Goal: Transaction & Acquisition: Purchase product/service

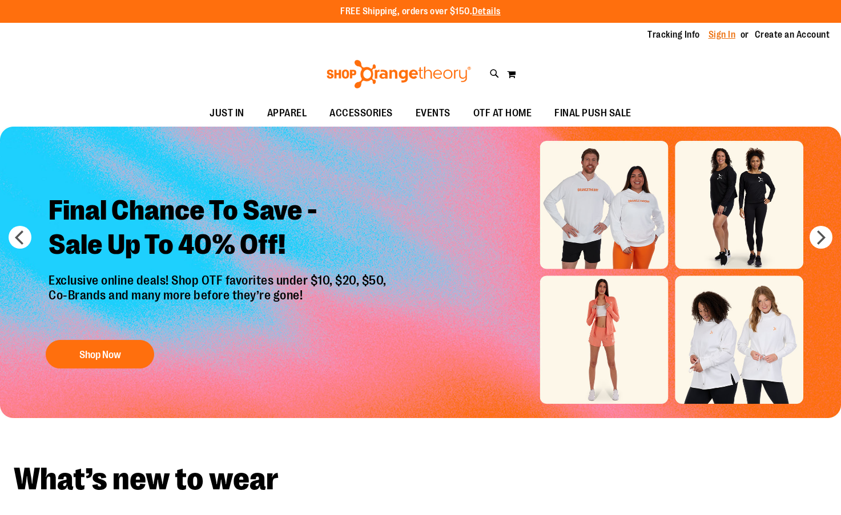
type input "**********"
click at [724, 35] on link "Sign In" at bounding box center [721, 35] width 27 height 13
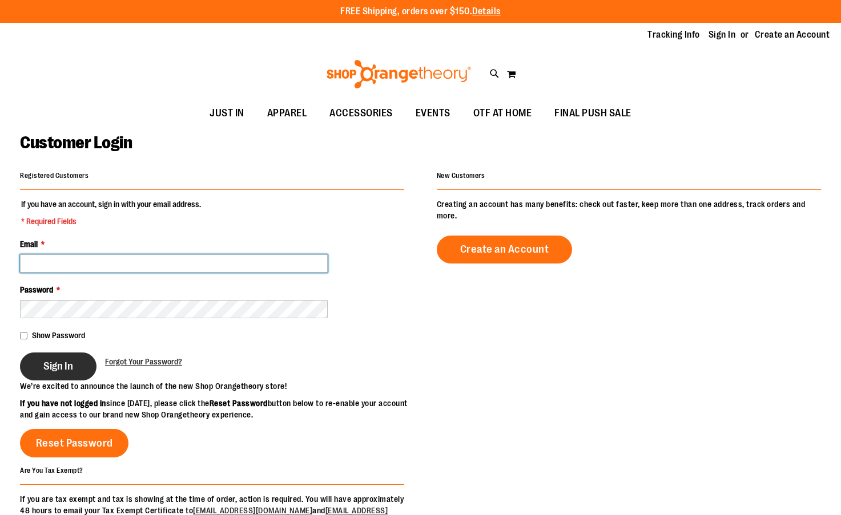
type input "**********"
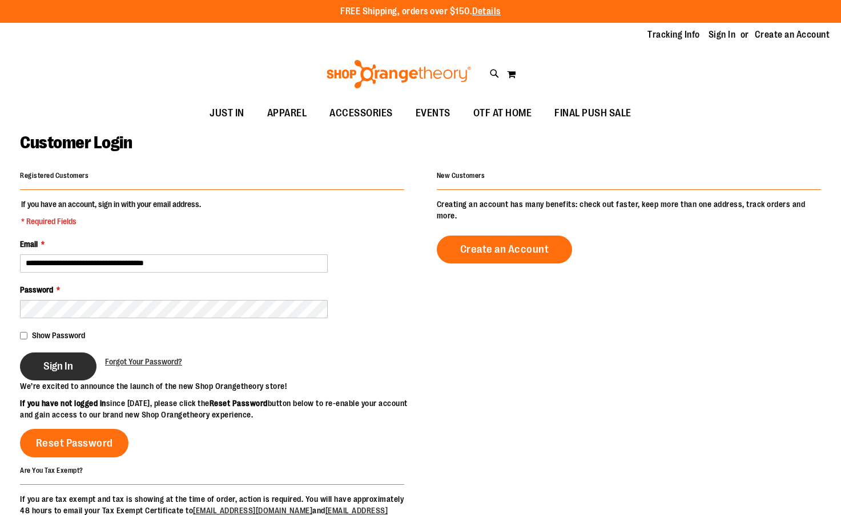
type input "**********"
click at [75, 357] on button "Sign In" at bounding box center [58, 367] width 76 height 28
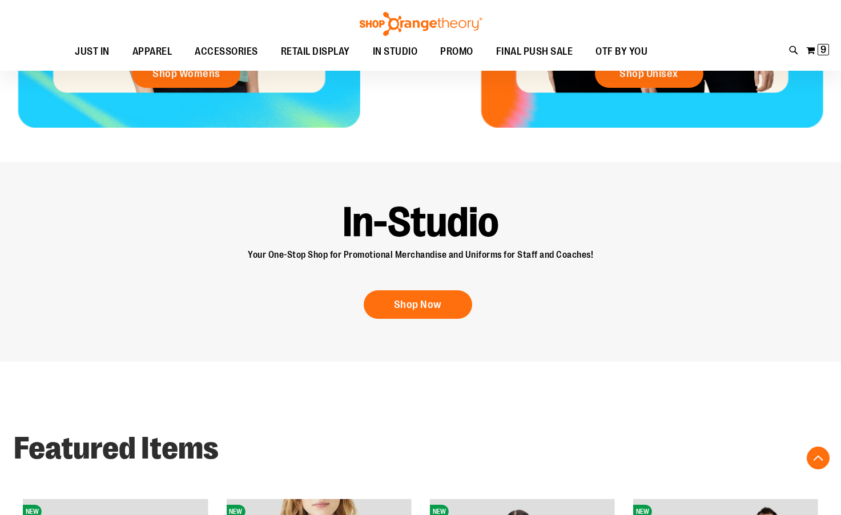
scroll to position [799, 0]
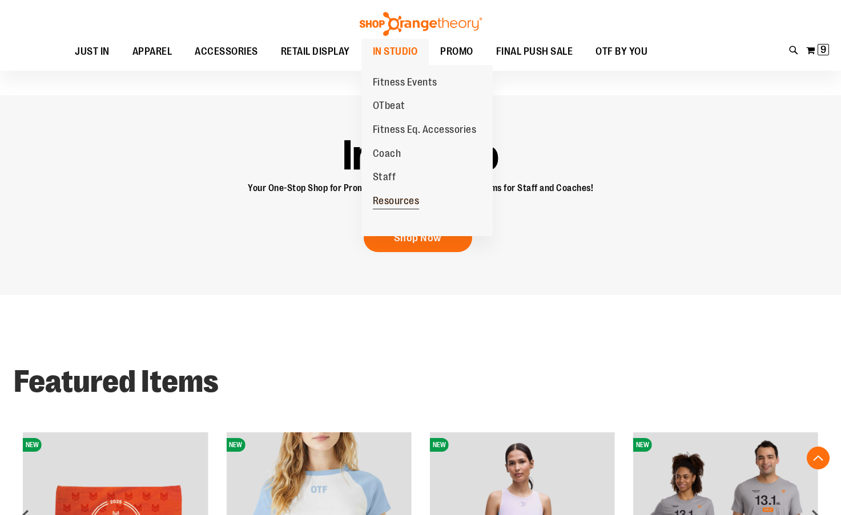
type input "**********"
click at [397, 195] on span "Resources" at bounding box center [396, 202] width 47 height 14
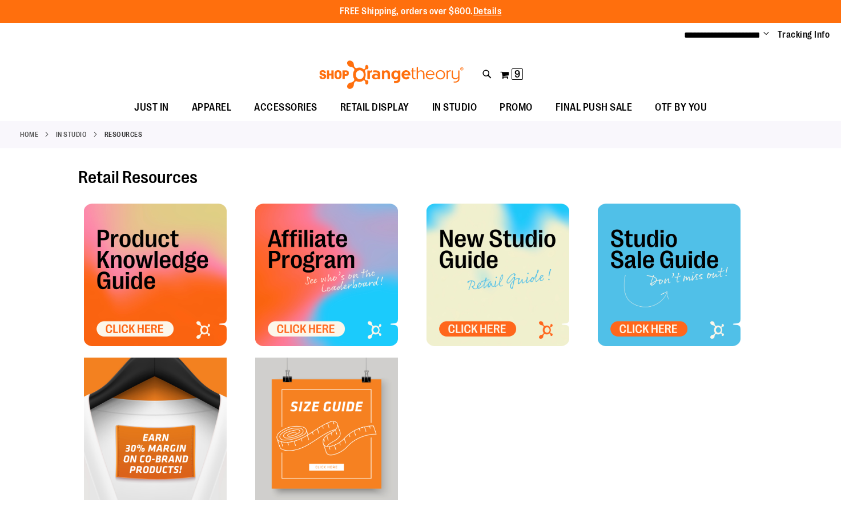
type input "**********"
click at [171, 275] on img at bounding box center [155, 275] width 143 height 143
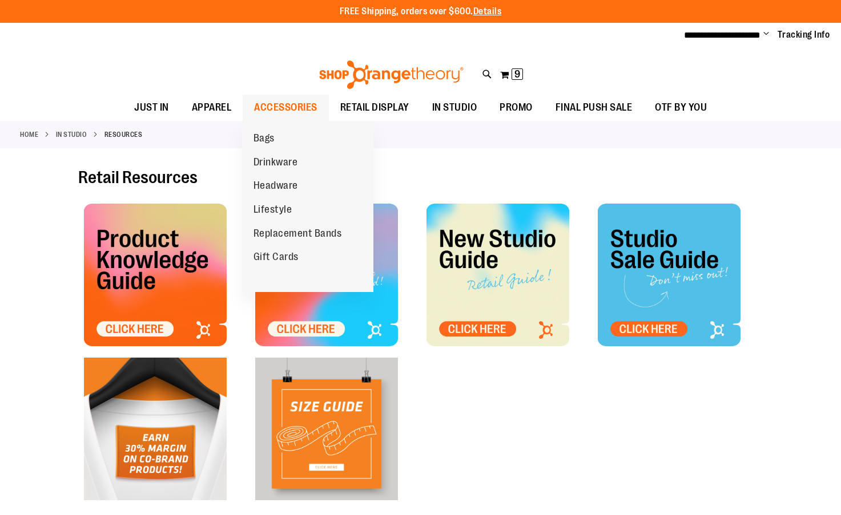
click at [269, 101] on span "ACCESSORIES" at bounding box center [285, 108] width 63 height 26
click at [276, 106] on span "ACCESSORIES" at bounding box center [285, 108] width 63 height 26
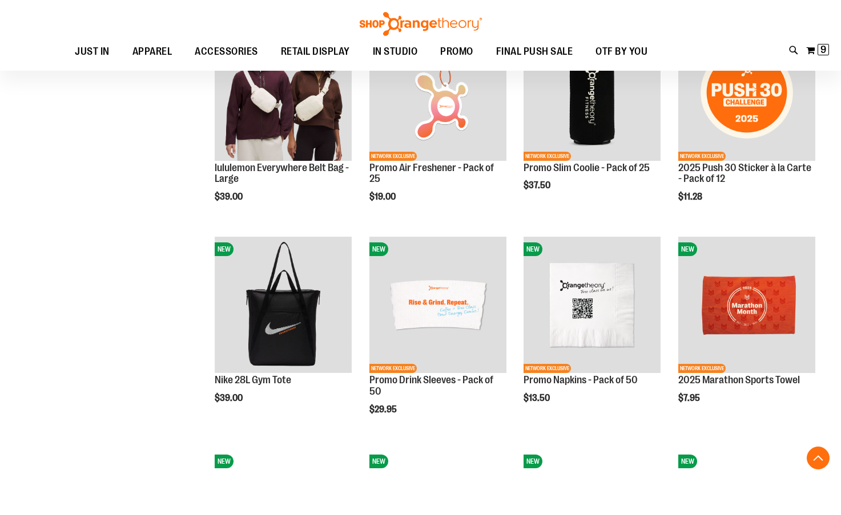
scroll to position [856, 0]
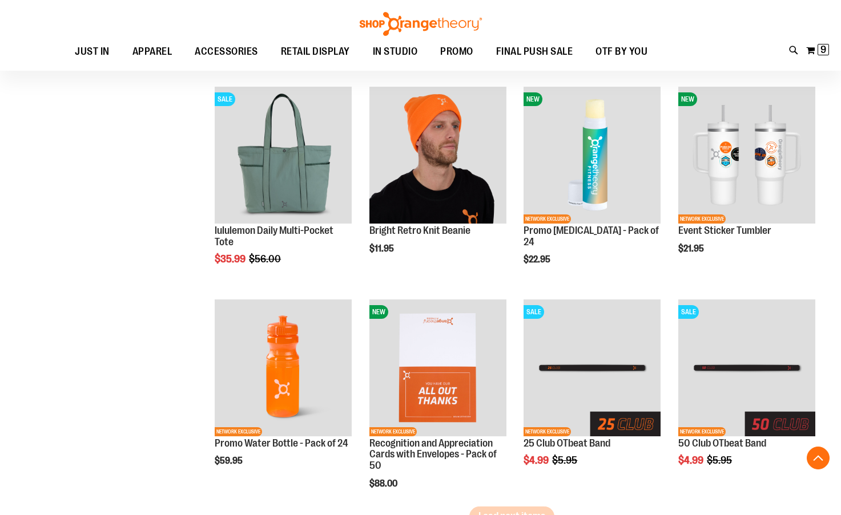
scroll to position [1655, 0]
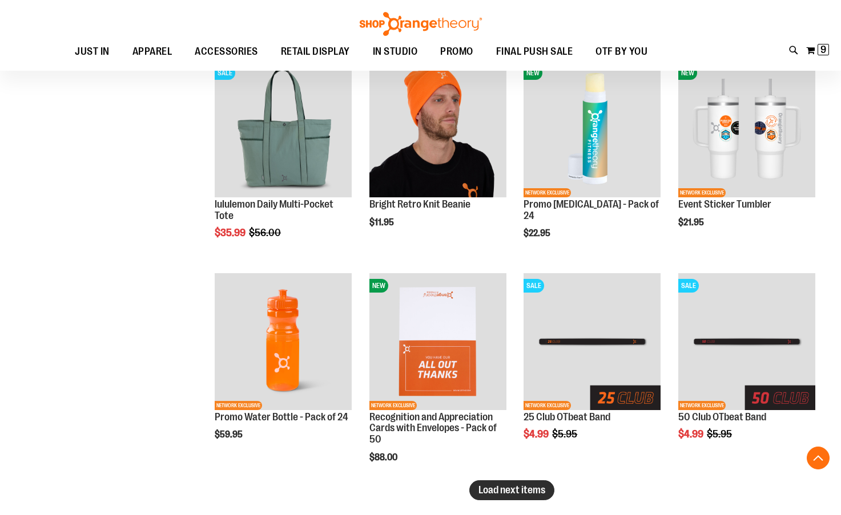
type input "**********"
click at [510, 487] on span "Load next items" at bounding box center [511, 490] width 67 height 11
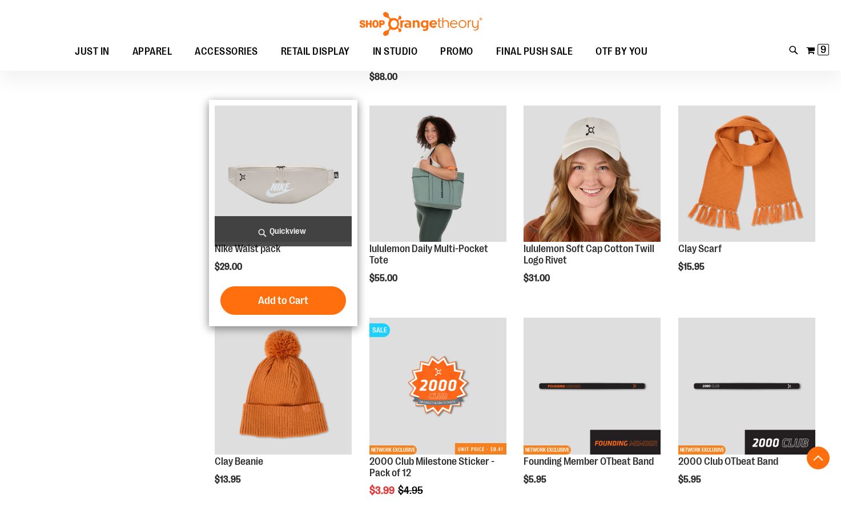
scroll to position [2331, 0]
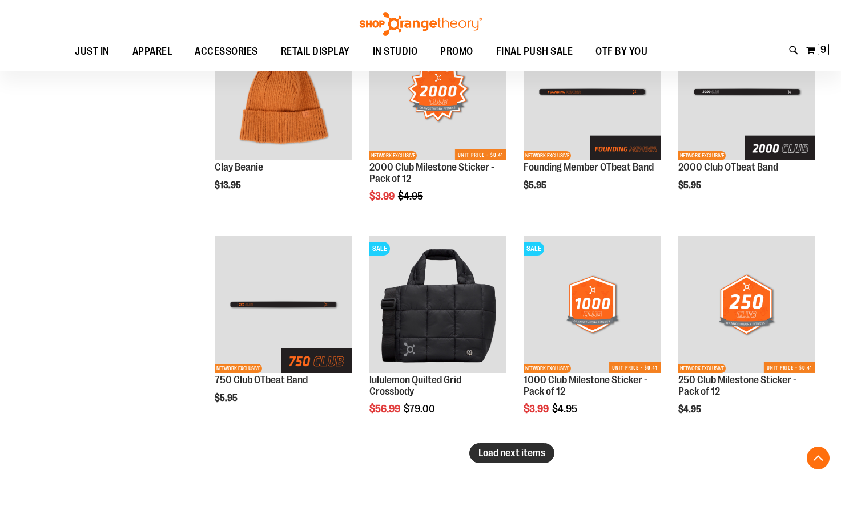
click at [500, 453] on span "Load next items" at bounding box center [511, 452] width 67 height 11
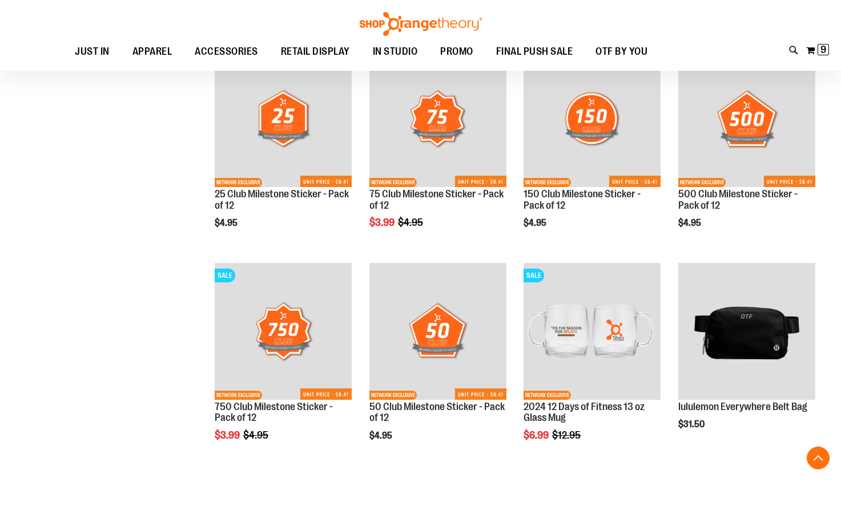
scroll to position [2958, 0]
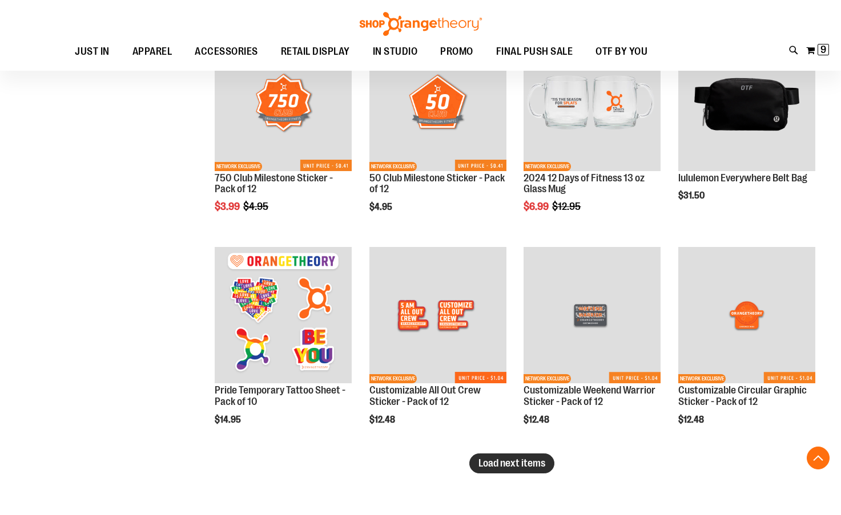
click at [522, 466] on span "Load next items" at bounding box center [511, 463] width 67 height 11
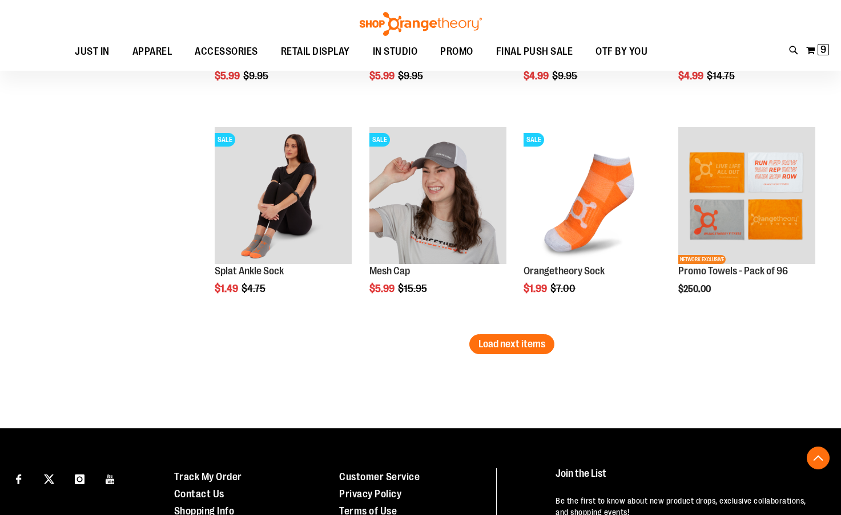
scroll to position [3721, 0]
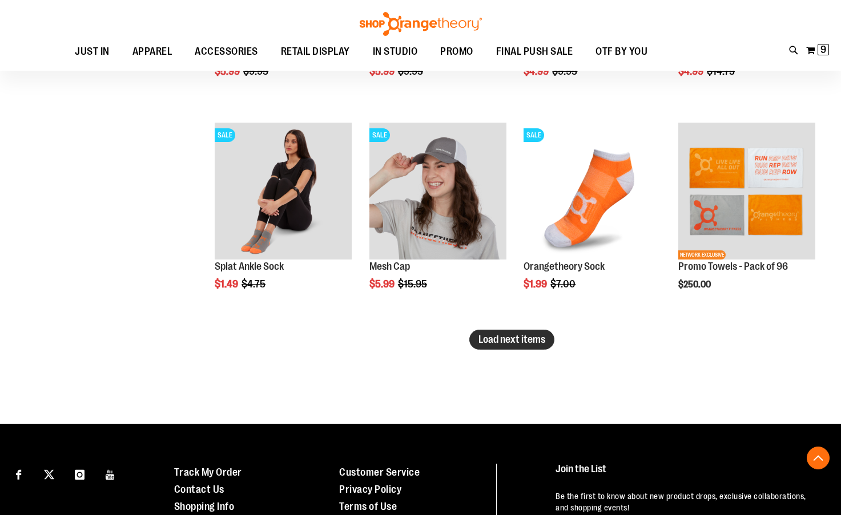
click at [491, 334] on span "Load next items" at bounding box center [511, 339] width 67 height 11
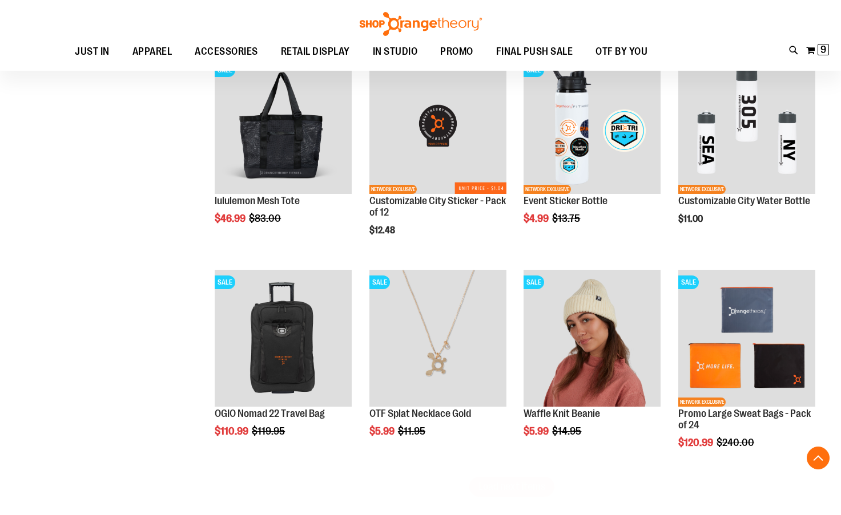
scroll to position [4245, 0]
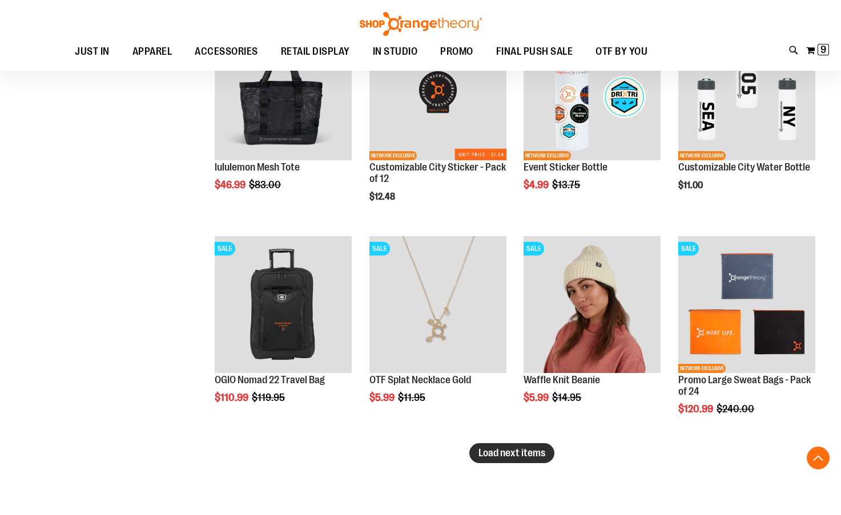
click at [518, 454] on span "Load next items" at bounding box center [511, 452] width 67 height 11
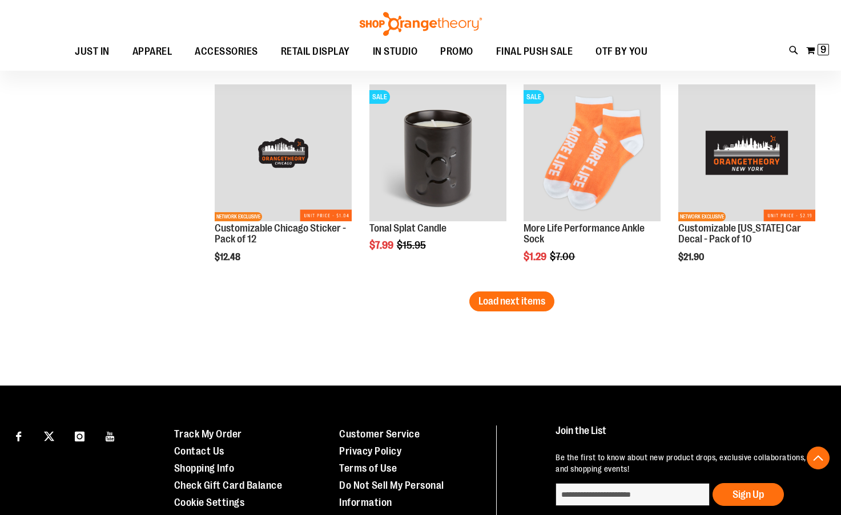
scroll to position [5045, 0]
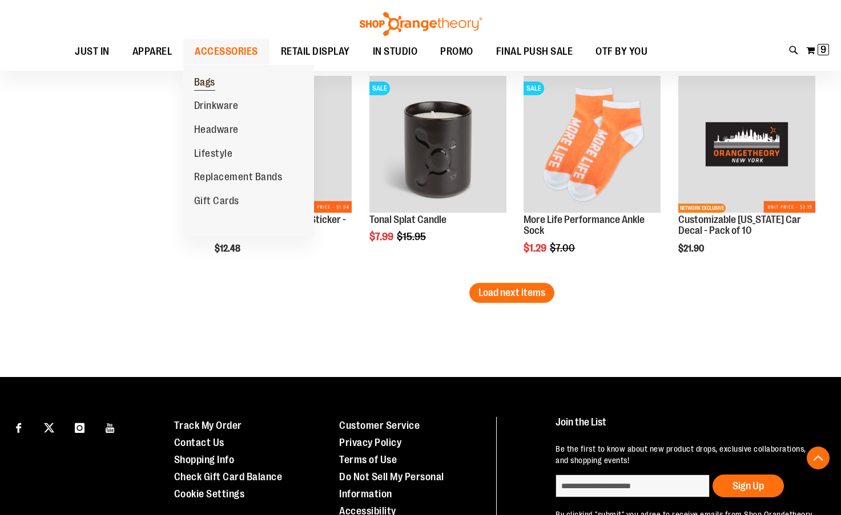
click at [213, 78] on span "Bags" at bounding box center [204, 83] width 21 height 14
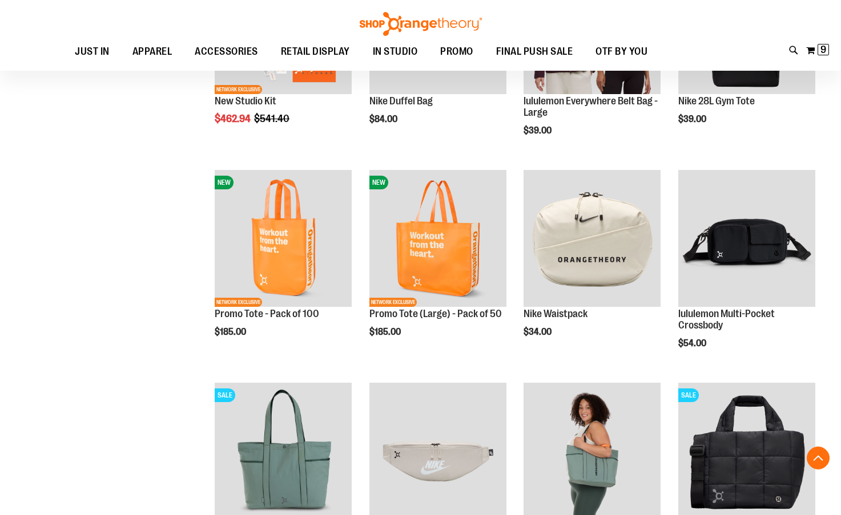
scroll to position [285, 0]
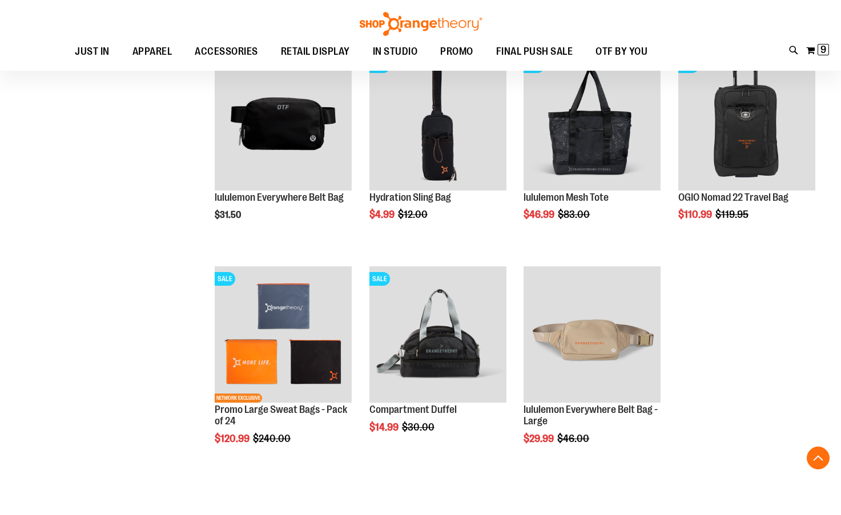
scroll to position [856, 0]
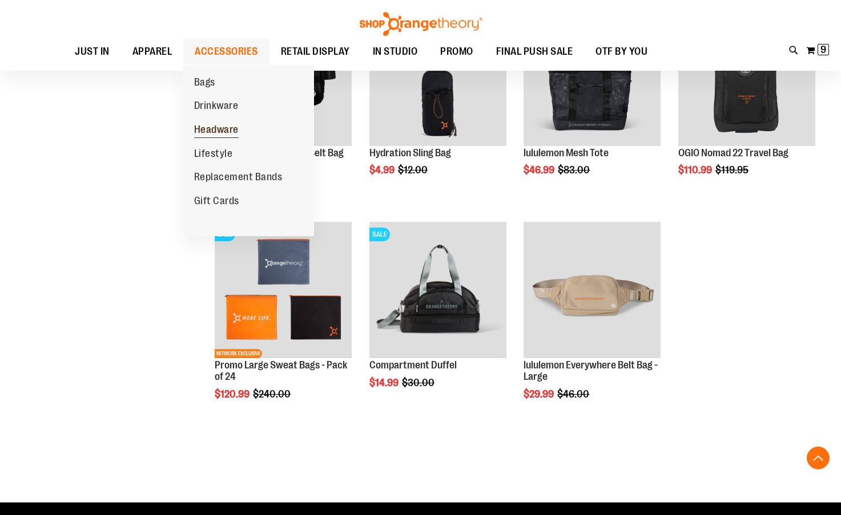
type input "**********"
click at [219, 130] on span "Headware" at bounding box center [216, 131] width 45 height 14
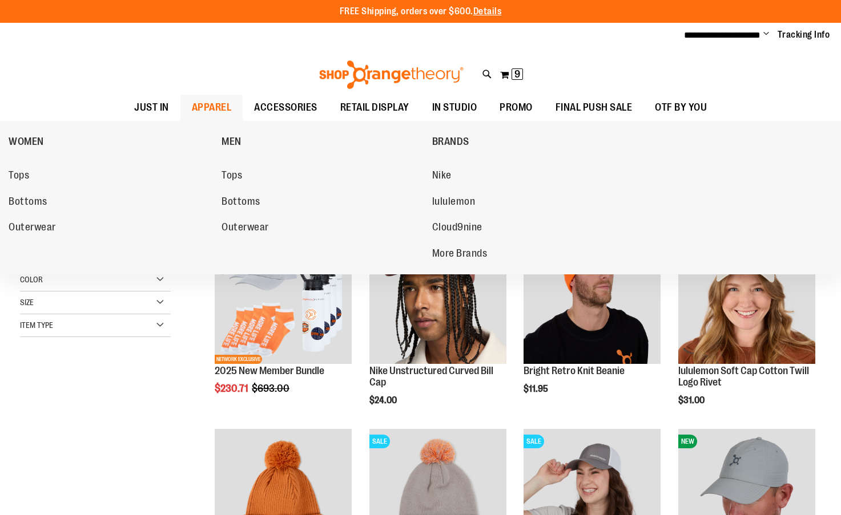
type input "**********"
click at [187, 104] on link "APPAREL" at bounding box center [211, 108] width 63 height 26
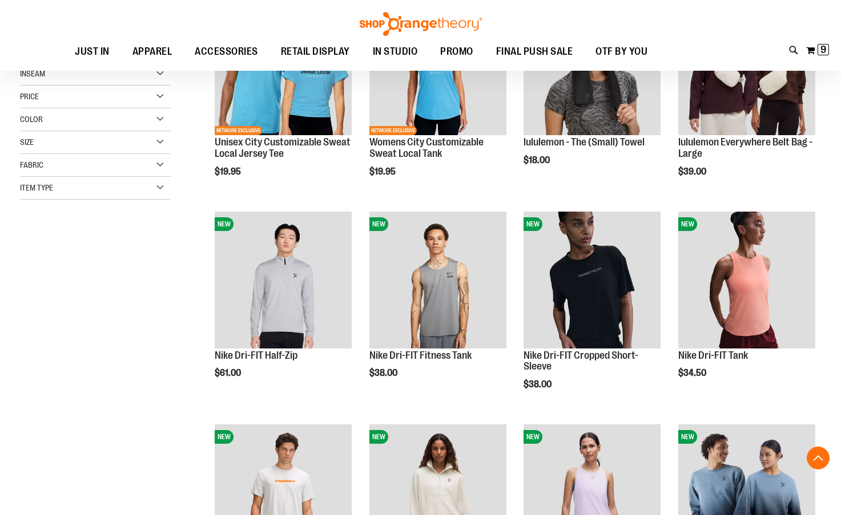
scroll to position [456, 0]
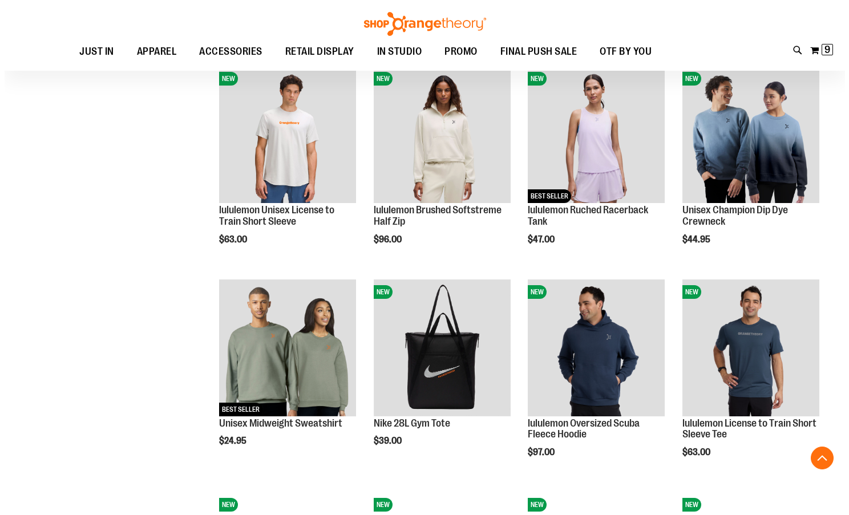
scroll to position [627, 0]
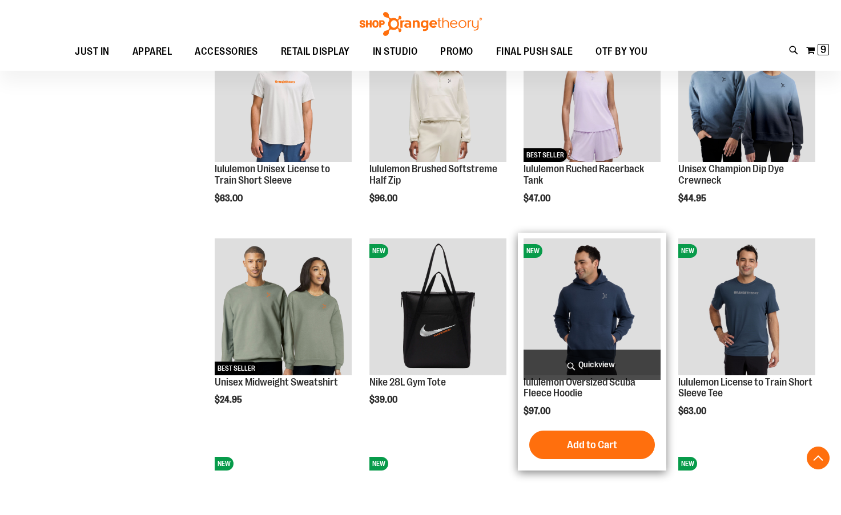
type input "**********"
click at [585, 362] on span "Quickview" at bounding box center [591, 365] width 137 height 30
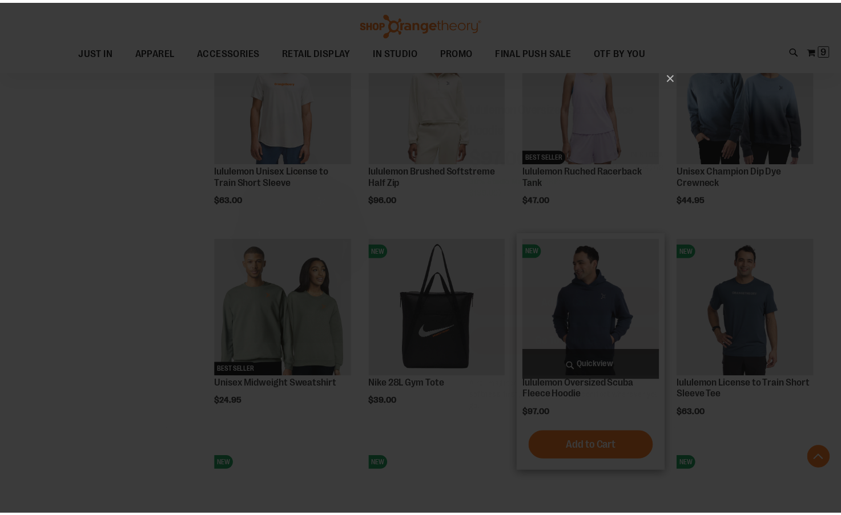
scroll to position [0, 0]
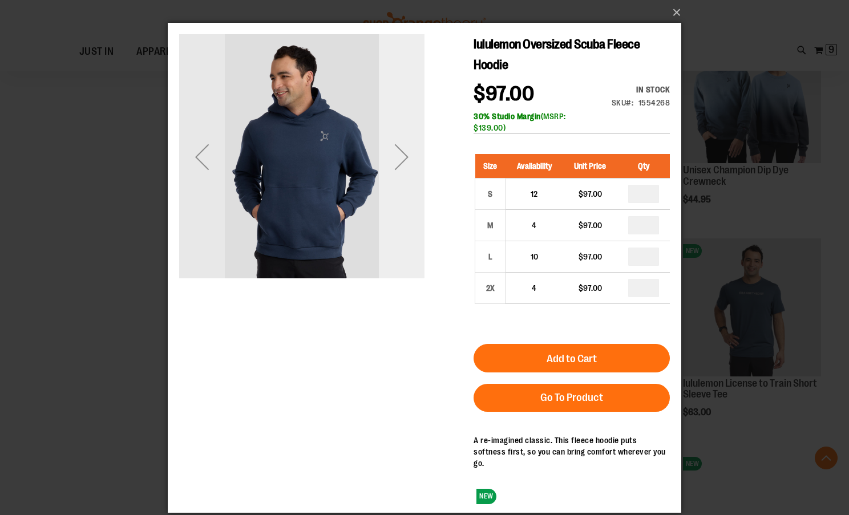
click at [390, 200] on div "Next" at bounding box center [402, 156] width 46 height 245
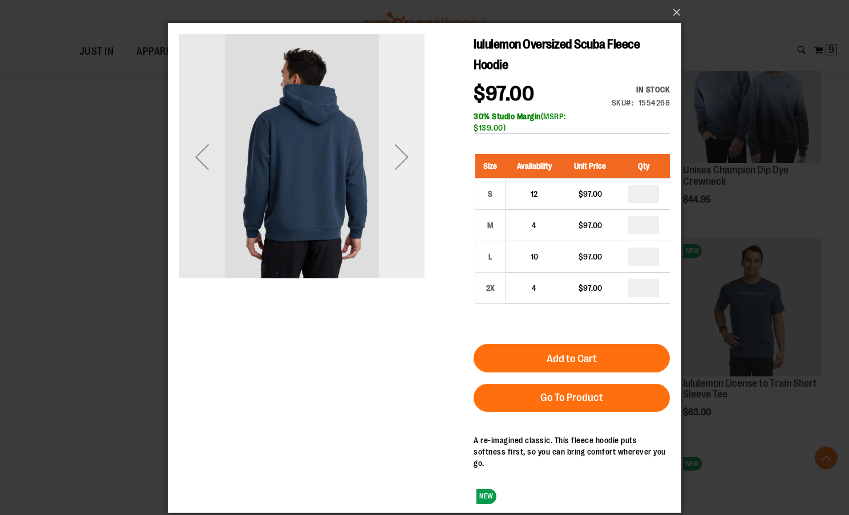
click at [390, 200] on div "Next" at bounding box center [402, 156] width 46 height 245
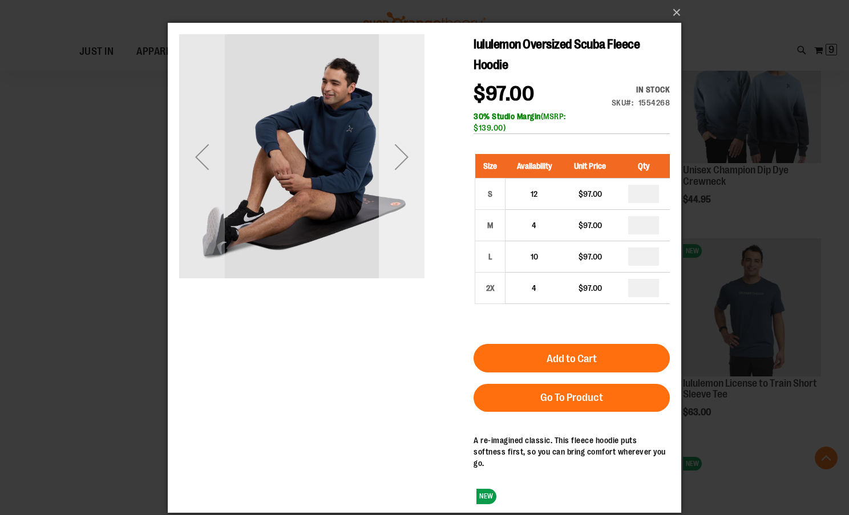
click at [390, 200] on div "Next" at bounding box center [402, 156] width 46 height 245
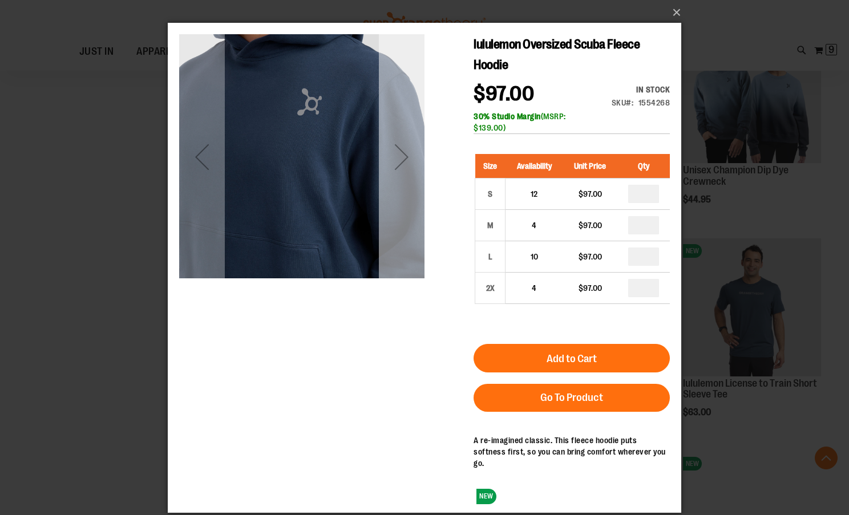
click at [390, 200] on div "Next" at bounding box center [402, 156] width 46 height 245
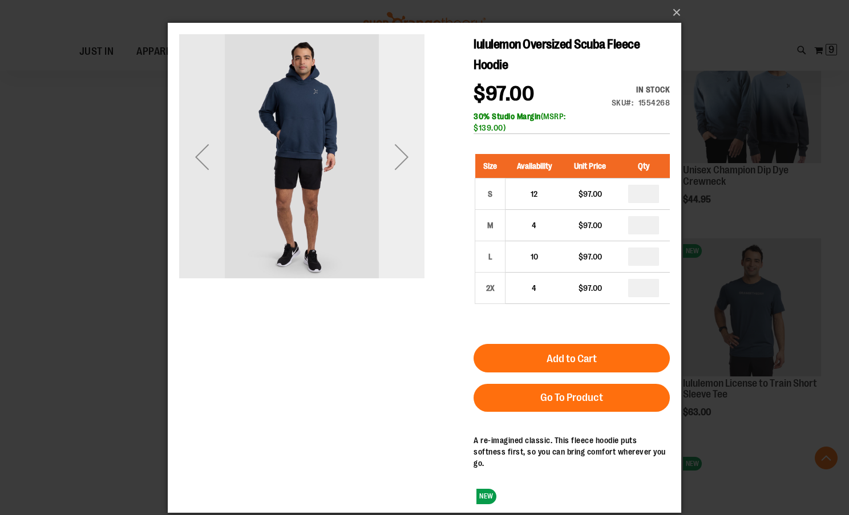
click at [390, 200] on div "Next" at bounding box center [402, 156] width 46 height 245
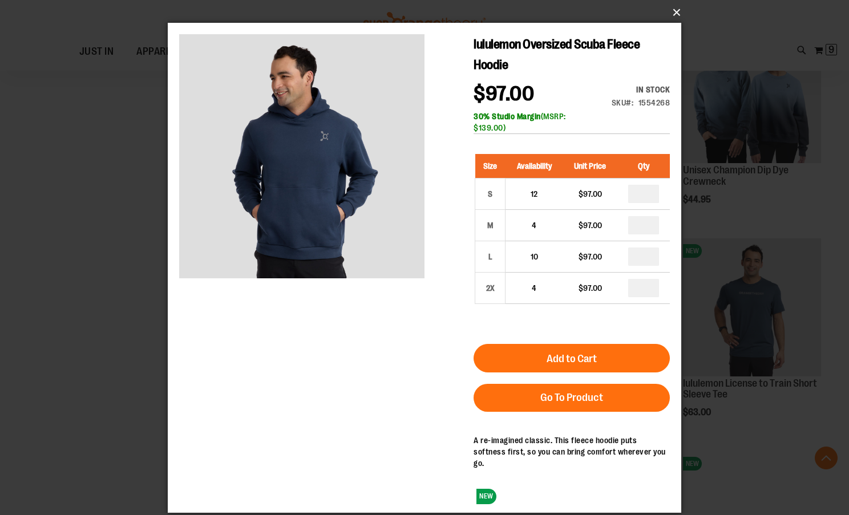
click at [672, 9] on button "×" at bounding box center [428, 12] width 514 height 25
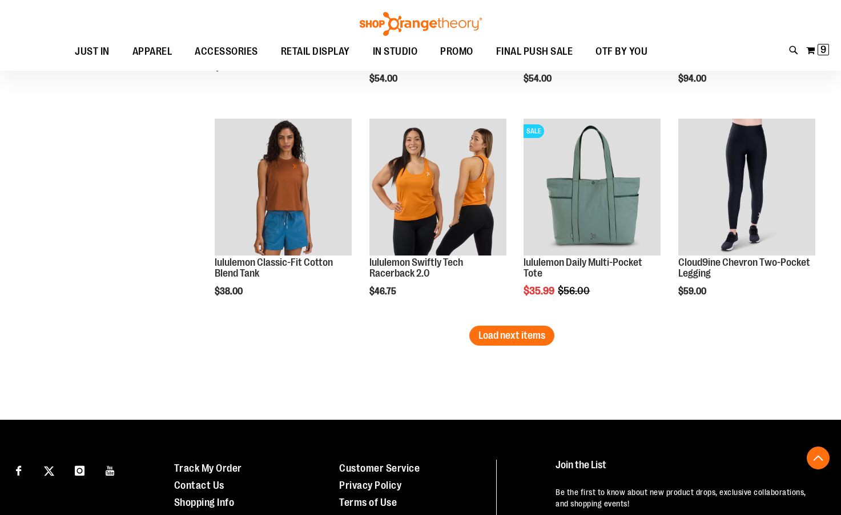
scroll to position [1826, 0]
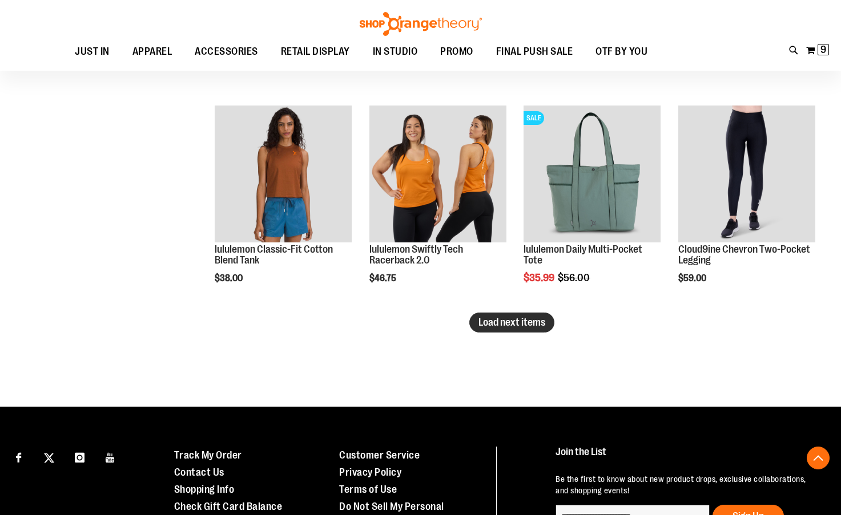
click at [518, 320] on span "Load next items" at bounding box center [511, 322] width 67 height 11
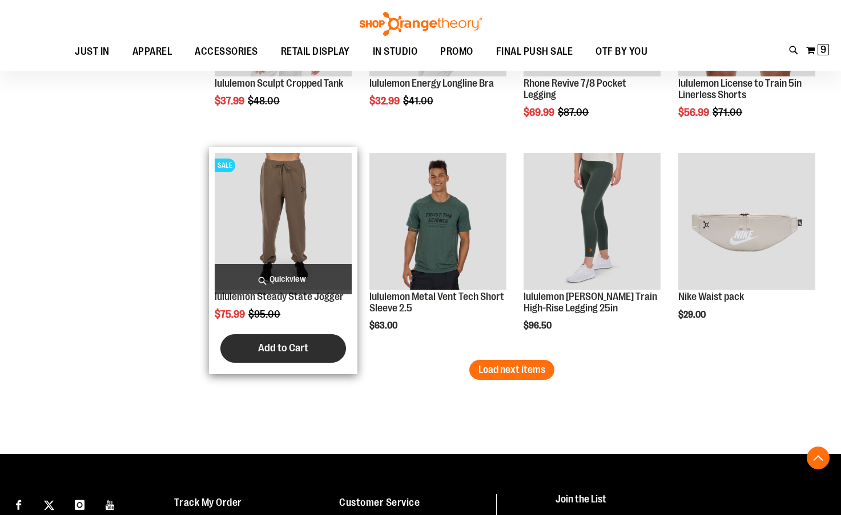
scroll to position [2454, 0]
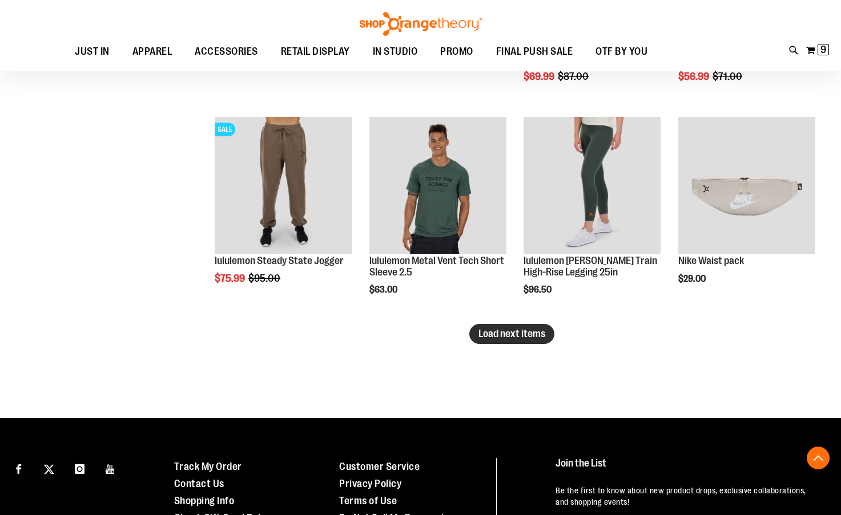
click at [515, 342] on button "Load next items" at bounding box center [511, 334] width 85 height 20
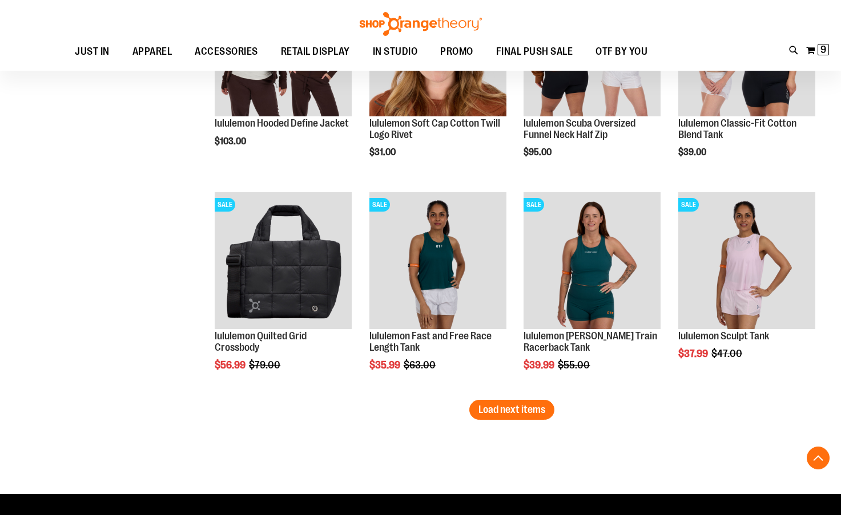
scroll to position [3025, 0]
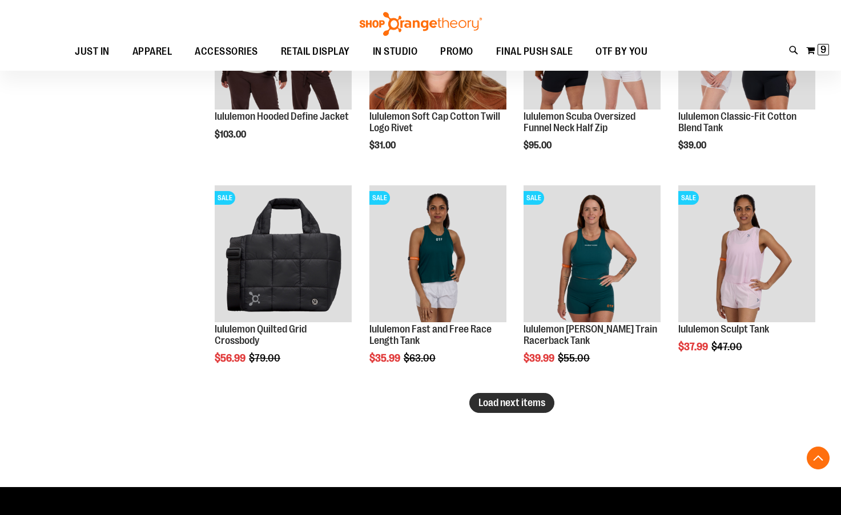
click at [505, 406] on span "Load next items" at bounding box center [511, 402] width 67 height 11
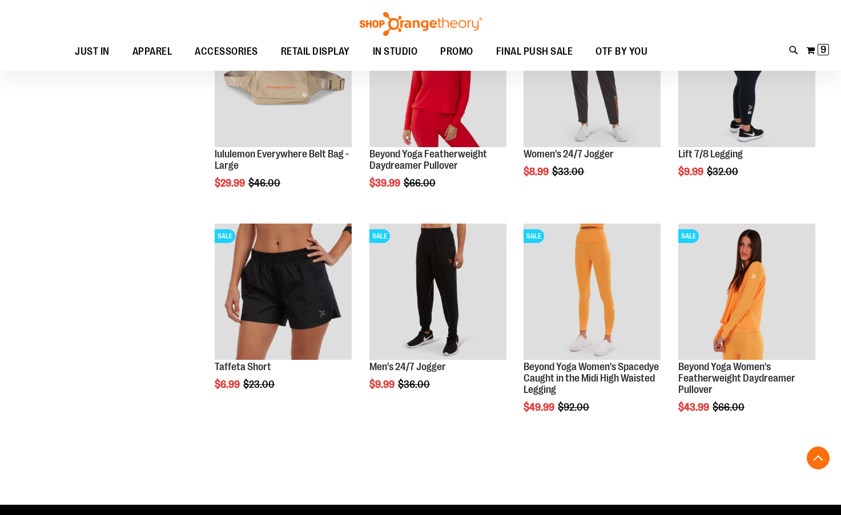
scroll to position [3652, 0]
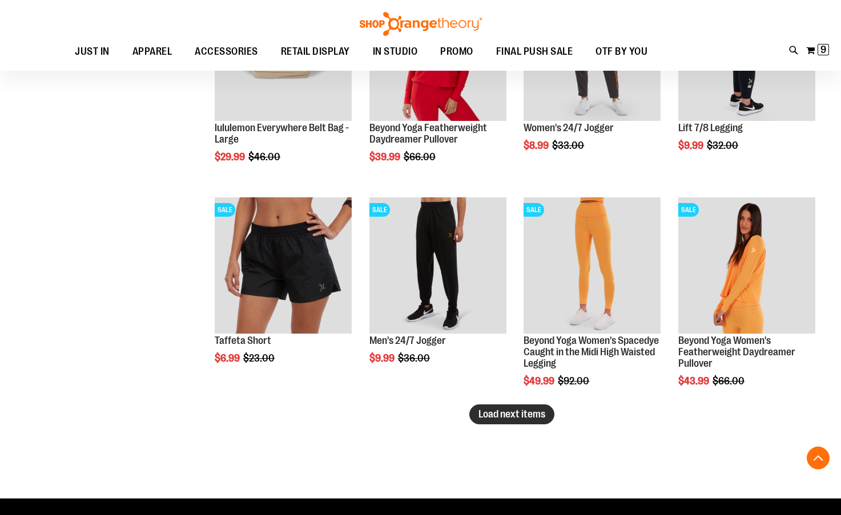
click at [511, 411] on span "Load next items" at bounding box center [511, 414] width 67 height 11
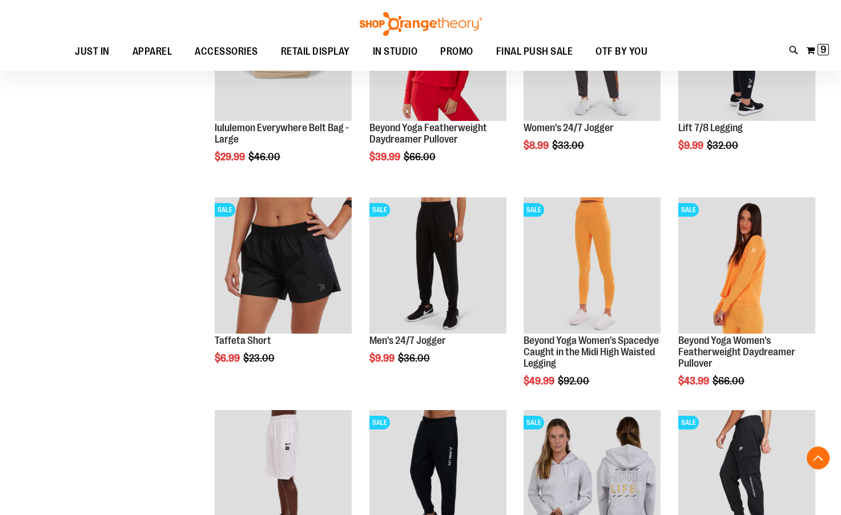
drag, startPoint x: 511, startPoint y: 411, endPoint x: 183, endPoint y: 373, distance: 330.4
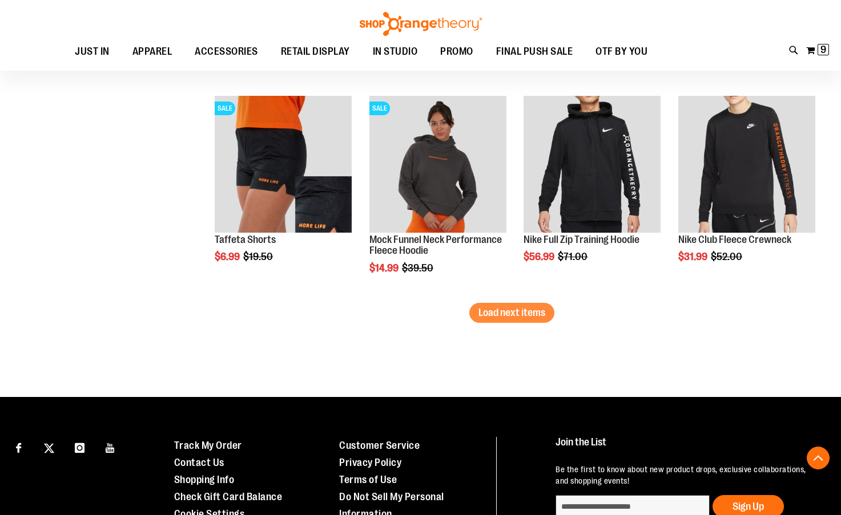
scroll to position [4394, 0]
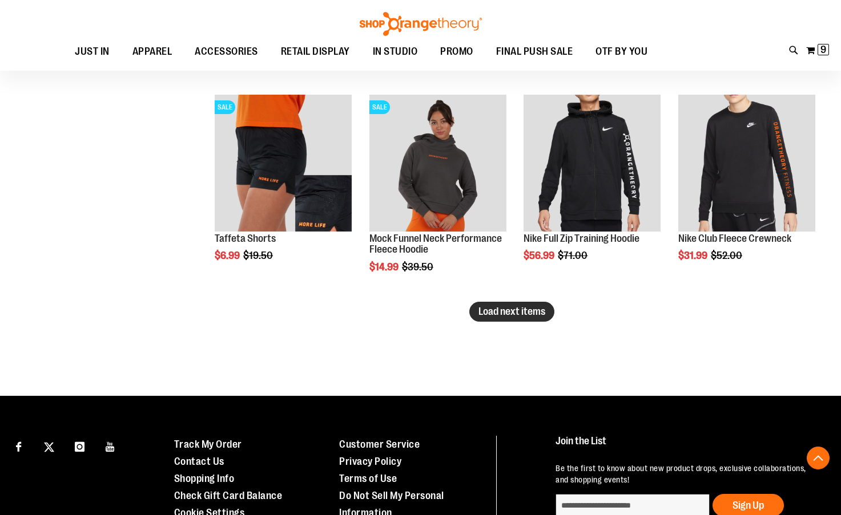
click at [501, 316] on span "Load next items" at bounding box center [511, 311] width 67 height 11
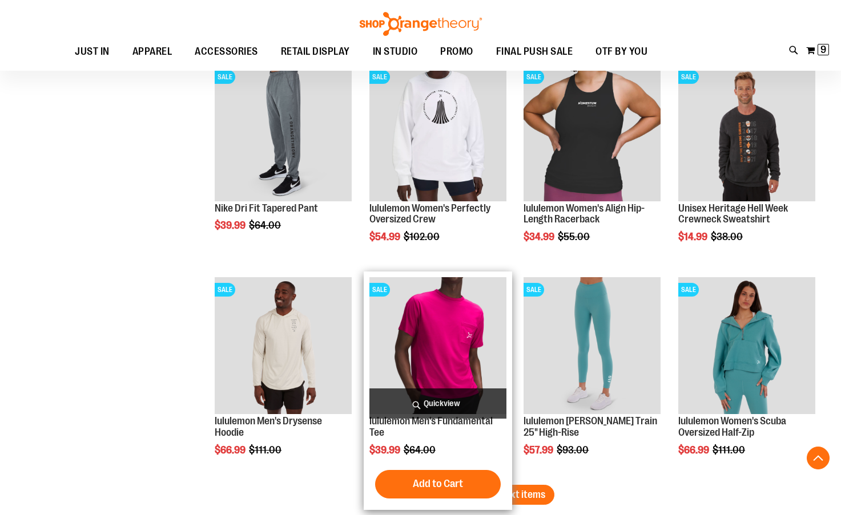
scroll to position [4908, 0]
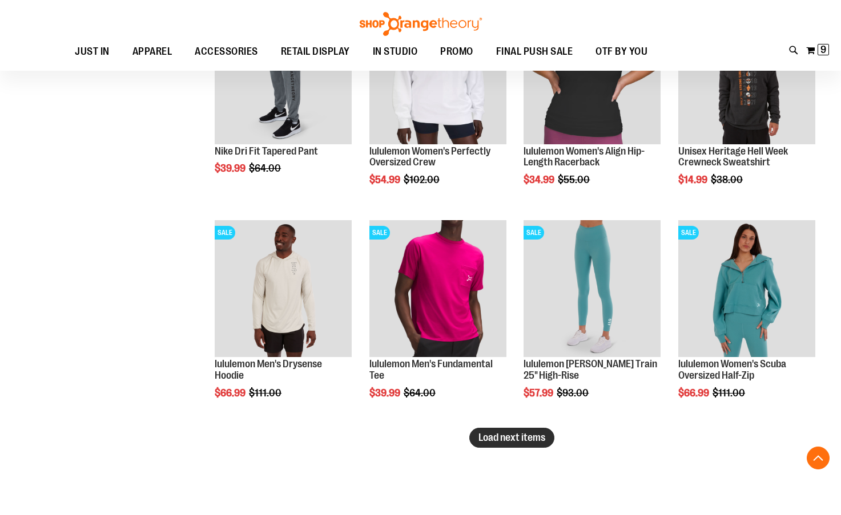
click at [499, 441] on span "Load next items" at bounding box center [511, 437] width 67 height 11
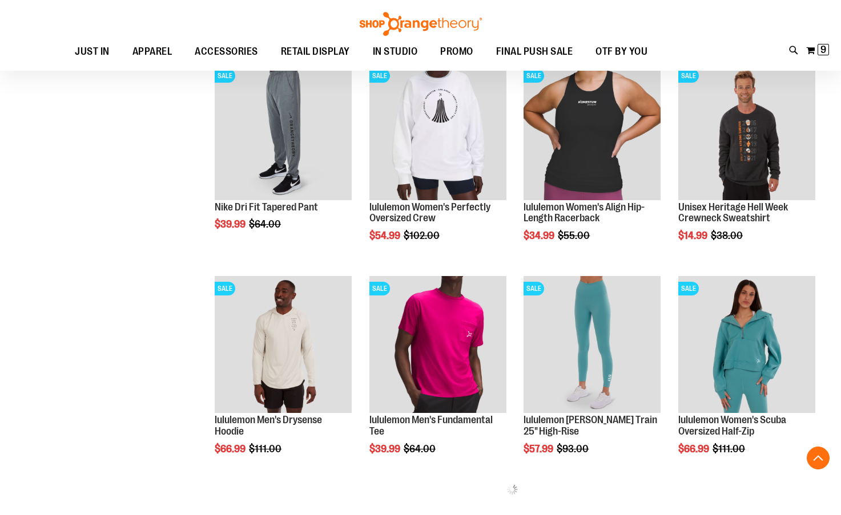
scroll to position [4788, 0]
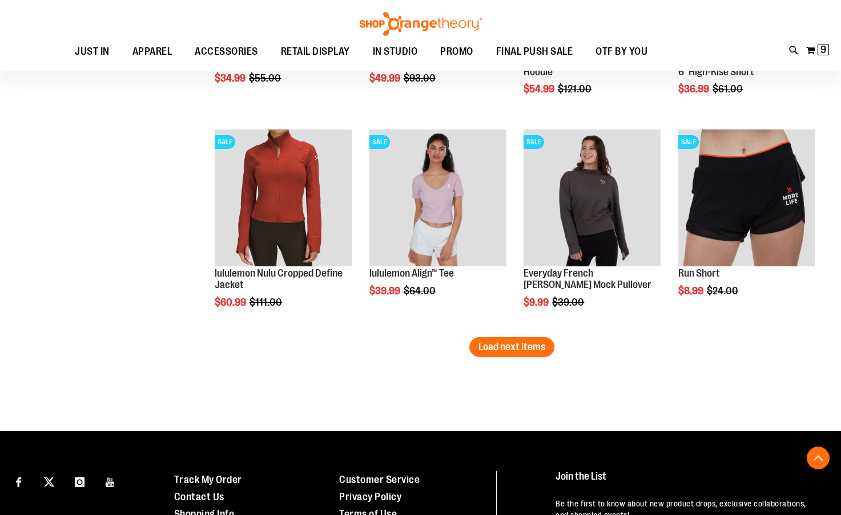
scroll to position [5644, 0]
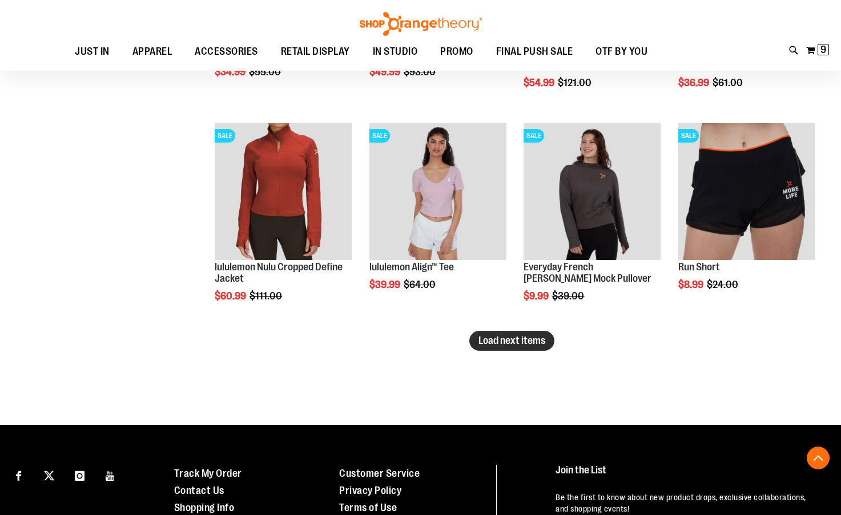
click at [527, 337] on span "Load next items" at bounding box center [511, 340] width 67 height 11
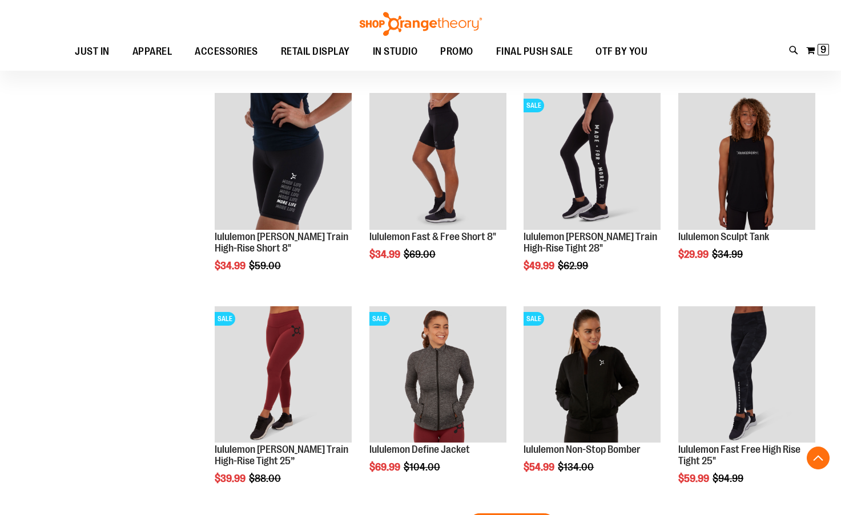
scroll to position [6329, 0]
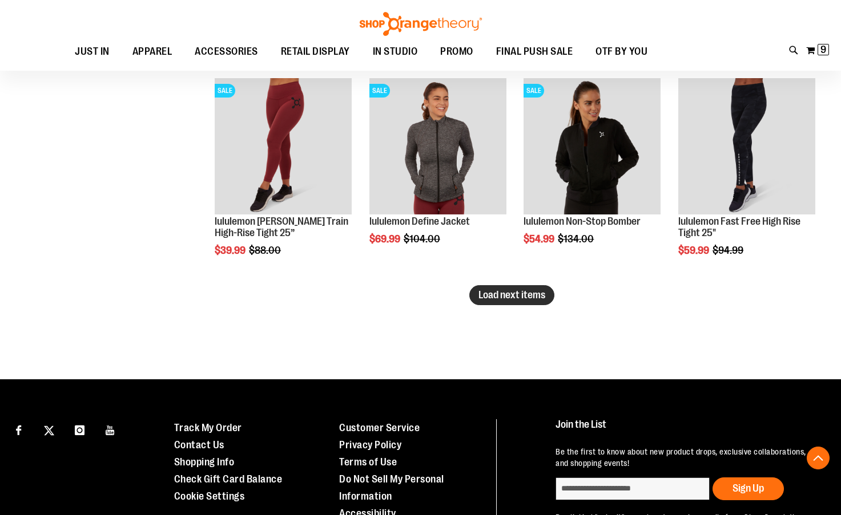
click at [518, 298] on span "Load next items" at bounding box center [511, 294] width 67 height 11
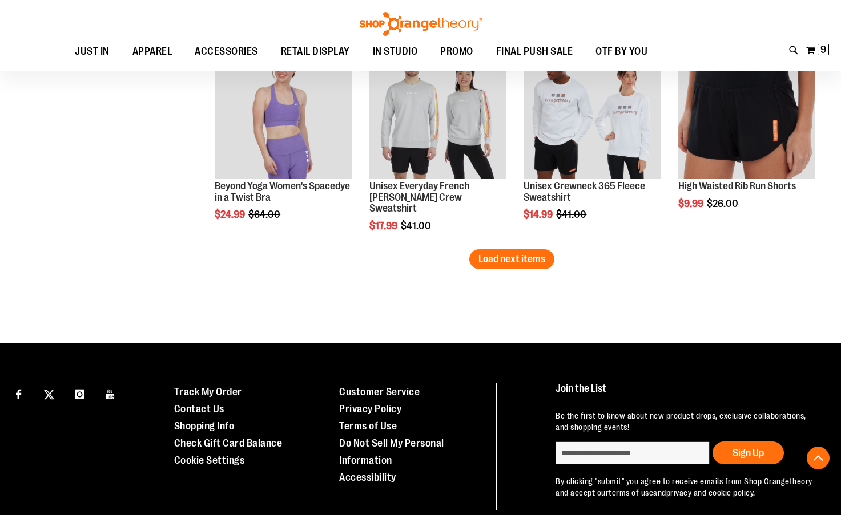
scroll to position [7014, 0]
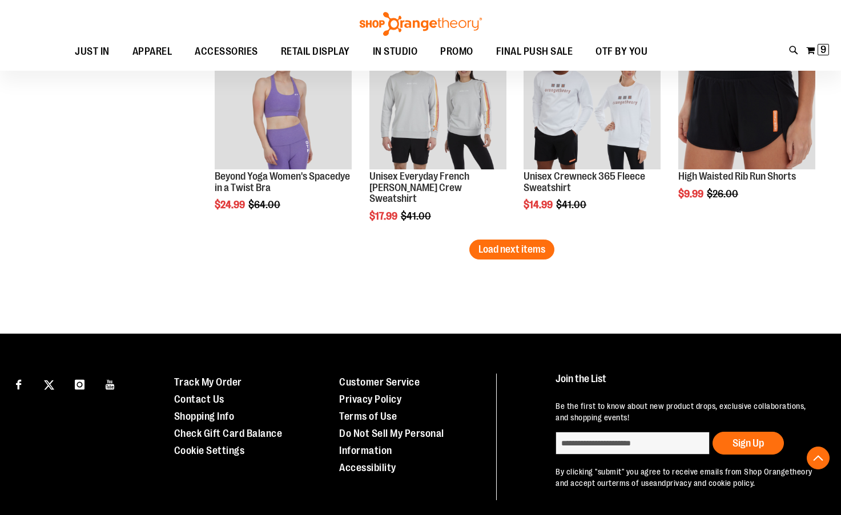
click at [511, 256] on button "Load next items" at bounding box center [511, 250] width 85 height 20
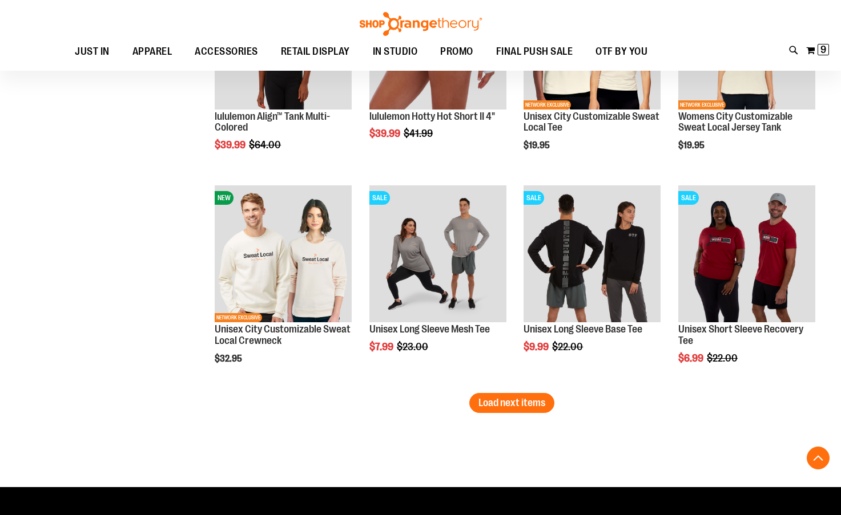
scroll to position [7528, 0]
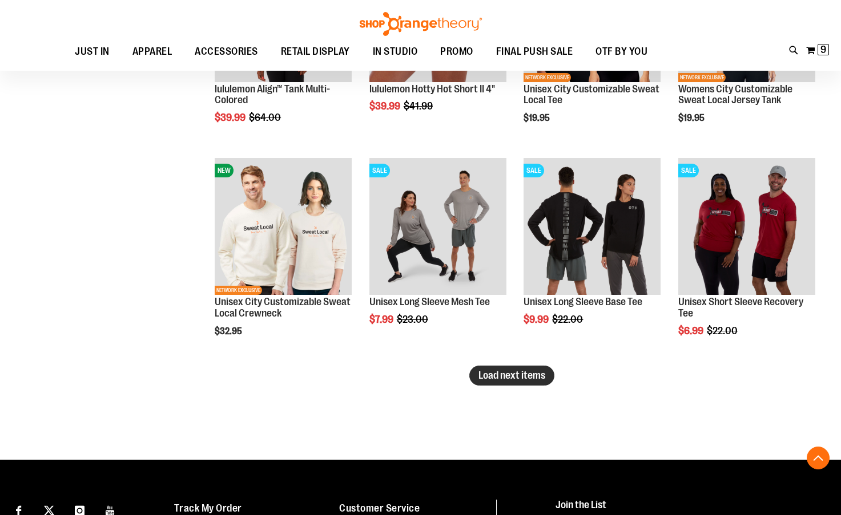
click at [529, 373] on span "Load next items" at bounding box center [511, 375] width 67 height 11
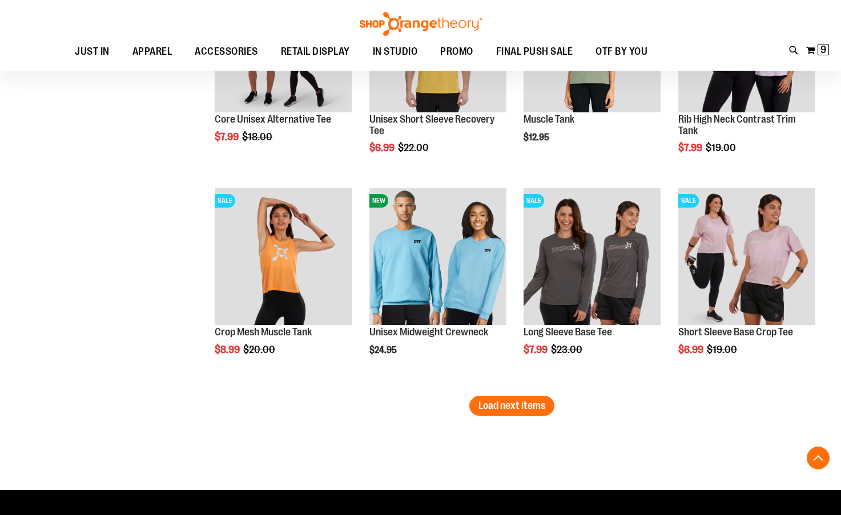
scroll to position [8156, 0]
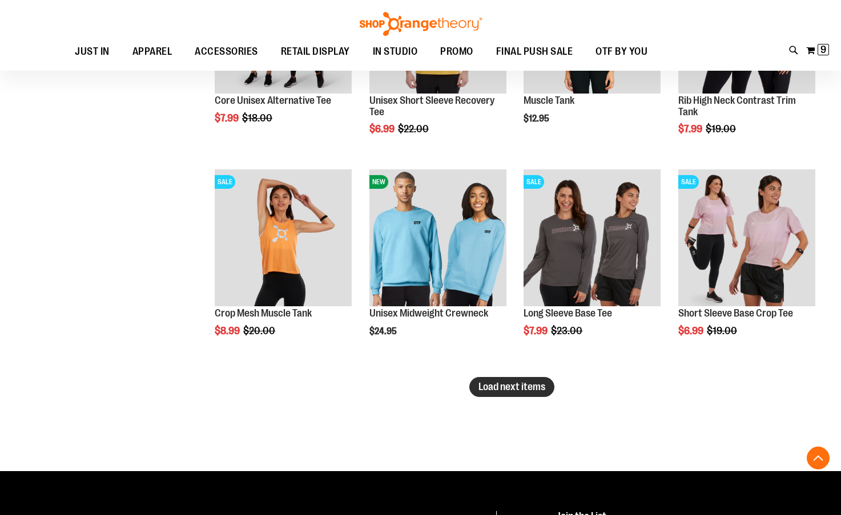
click at [541, 396] on button "Load next items" at bounding box center [511, 387] width 85 height 20
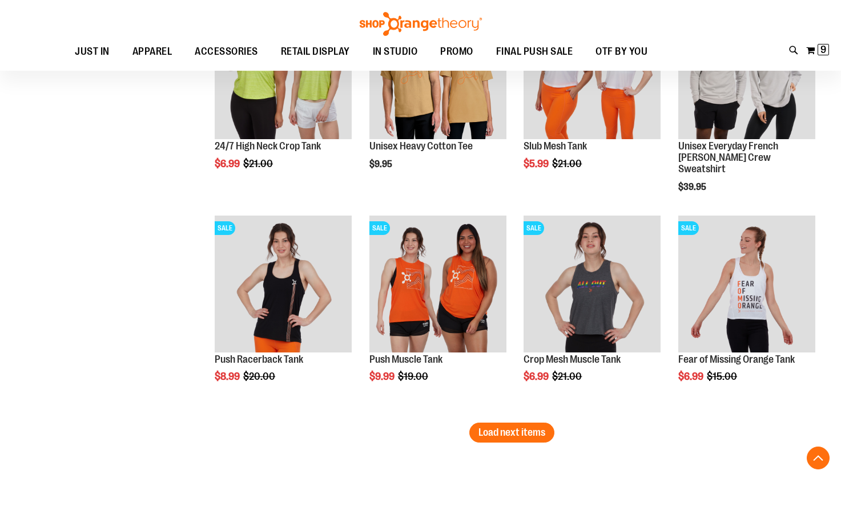
scroll to position [8784, 0]
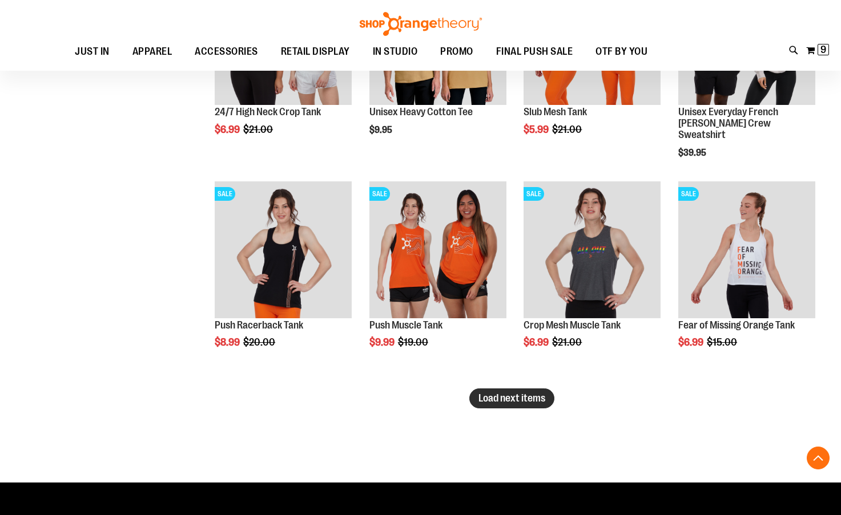
click at [513, 408] on button "Load next items" at bounding box center [511, 399] width 85 height 20
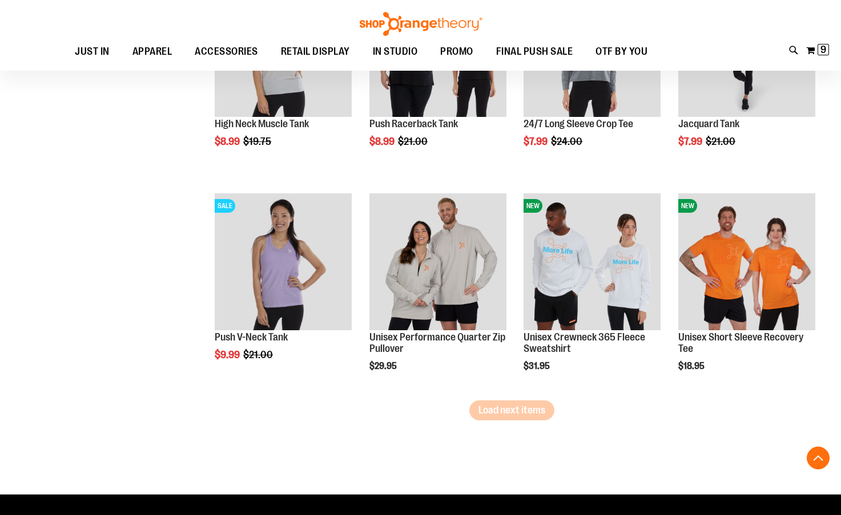
scroll to position [9412, 0]
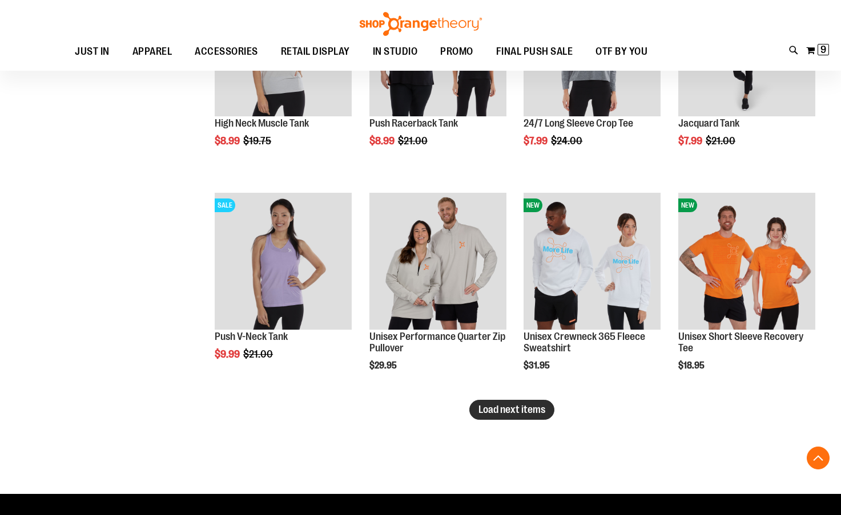
click at [502, 418] on button "Load next items" at bounding box center [511, 410] width 85 height 20
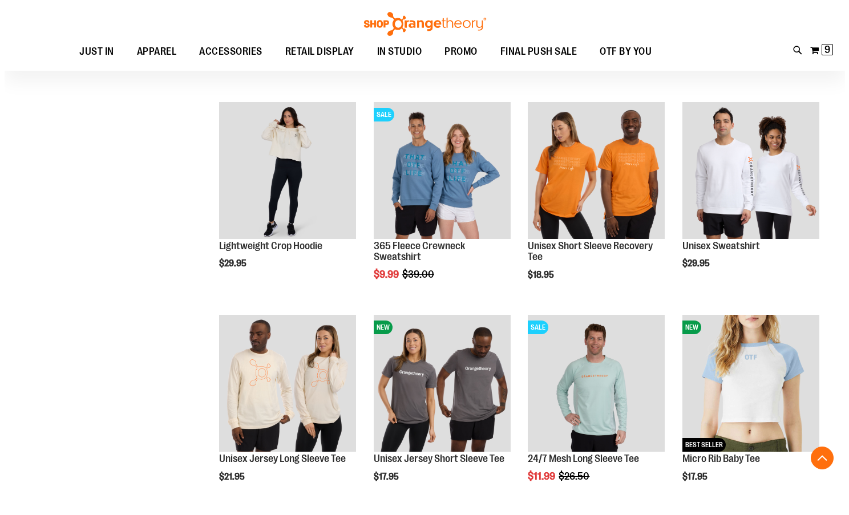
scroll to position [9949, 0]
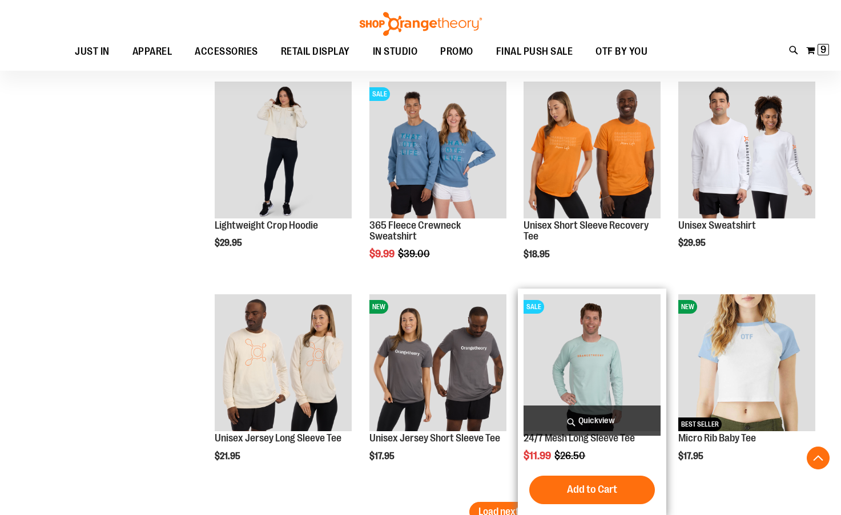
click at [578, 417] on span "Quickview" at bounding box center [591, 421] width 137 height 30
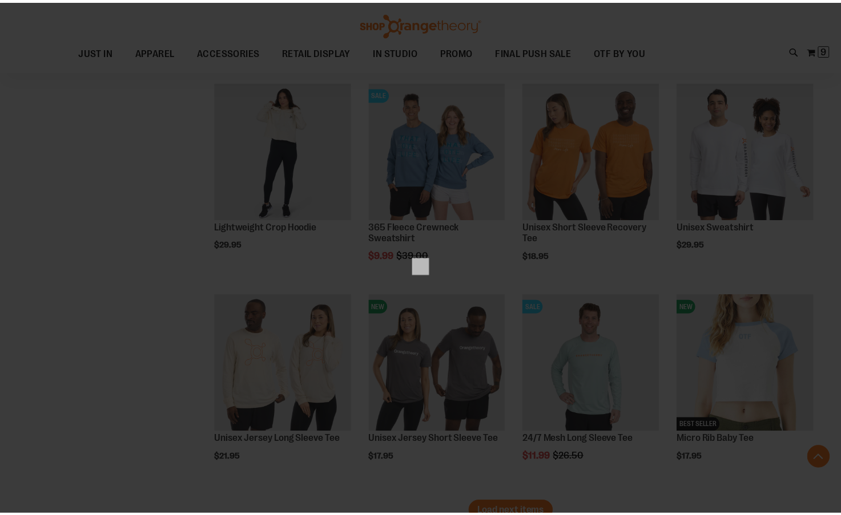
scroll to position [0, 0]
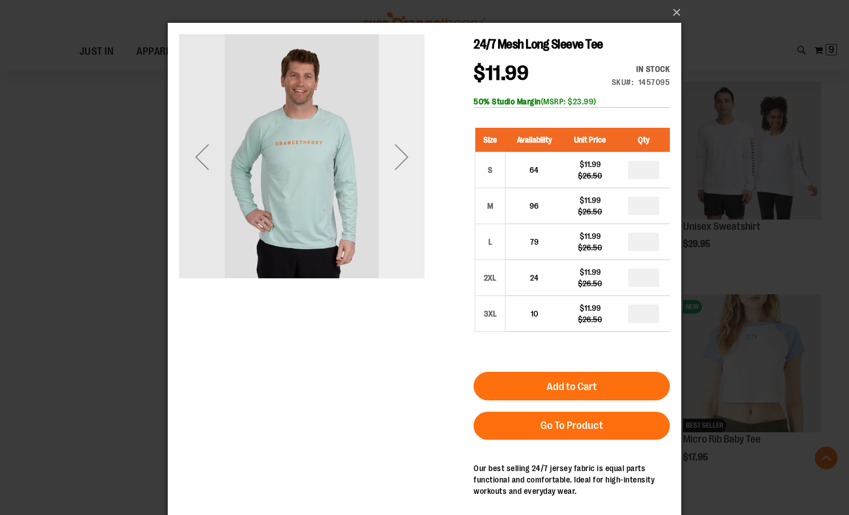
click at [420, 225] on div "Next" at bounding box center [402, 156] width 46 height 245
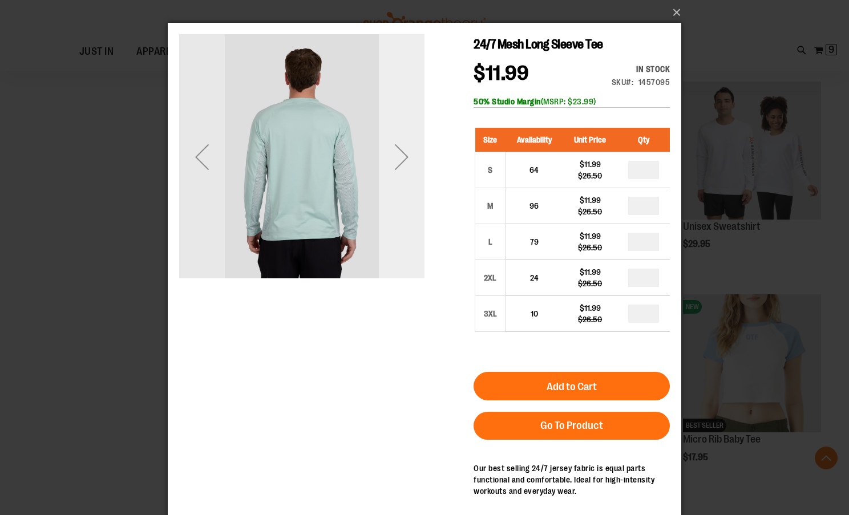
click at [420, 225] on div "Next" at bounding box center [402, 156] width 46 height 245
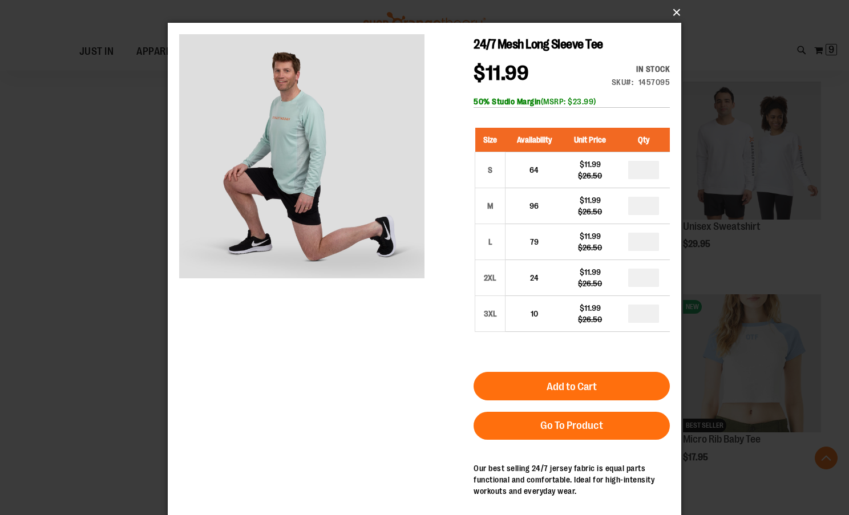
click at [672, 9] on button "×" at bounding box center [428, 12] width 514 height 25
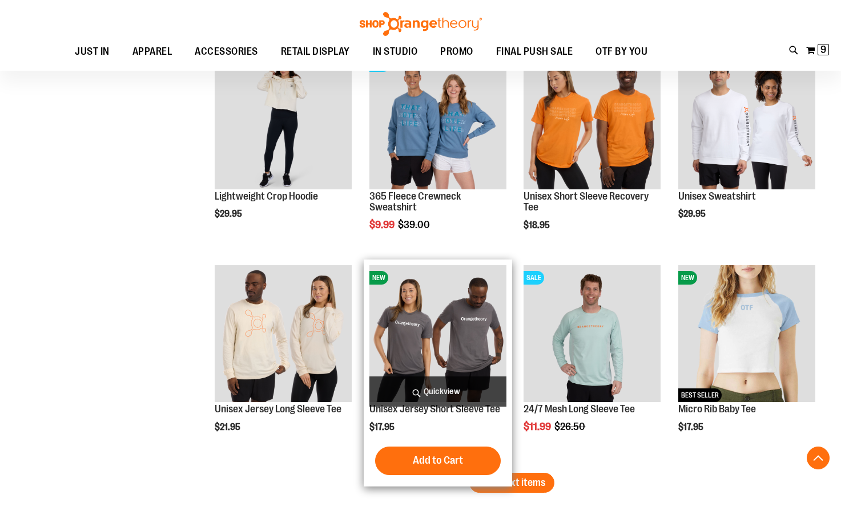
scroll to position [10006, 0]
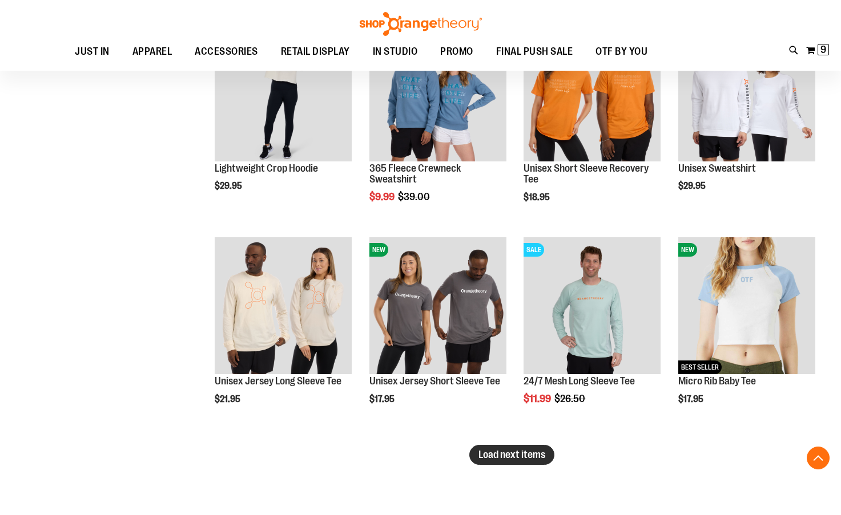
click at [543, 455] on span "Load next items" at bounding box center [511, 454] width 67 height 11
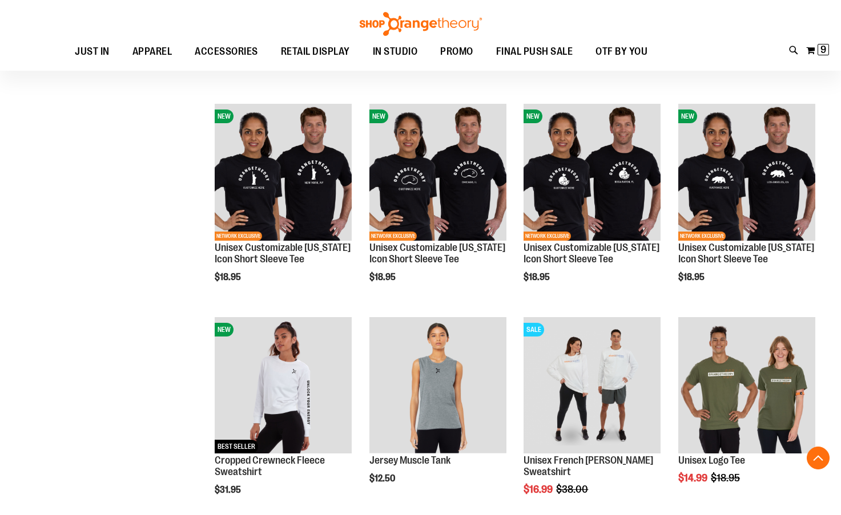
scroll to position [10634, 0]
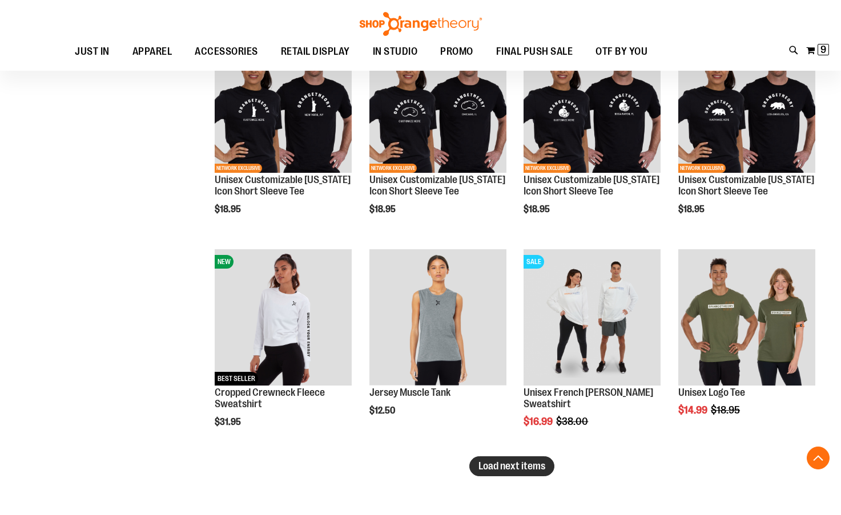
click at [523, 470] on span "Load next items" at bounding box center [511, 466] width 67 height 11
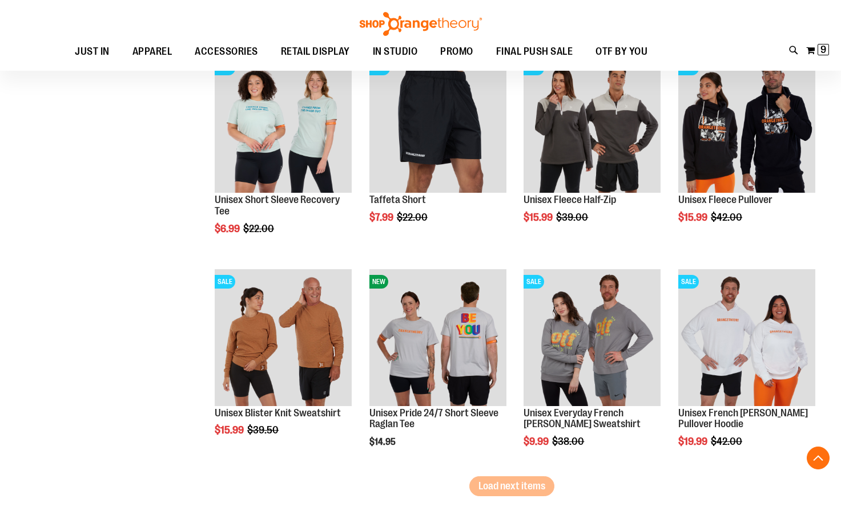
scroll to position [11319, 0]
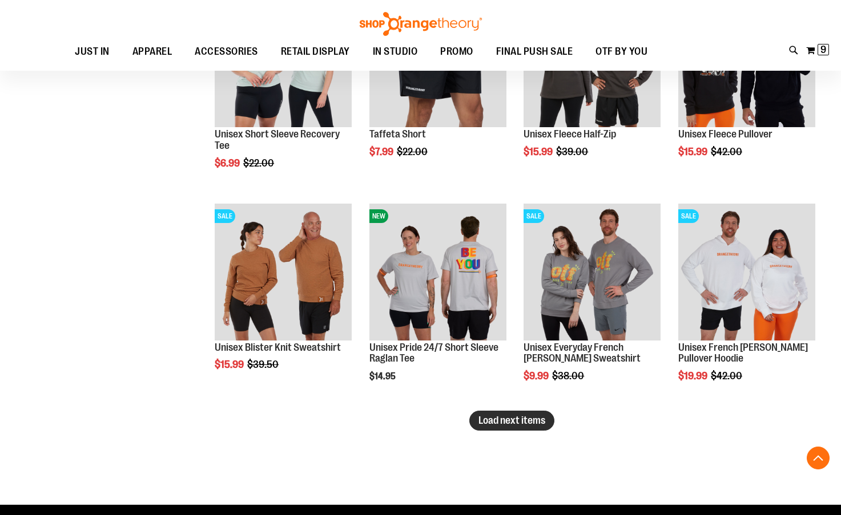
click at [518, 420] on span "Load next items" at bounding box center [511, 420] width 67 height 11
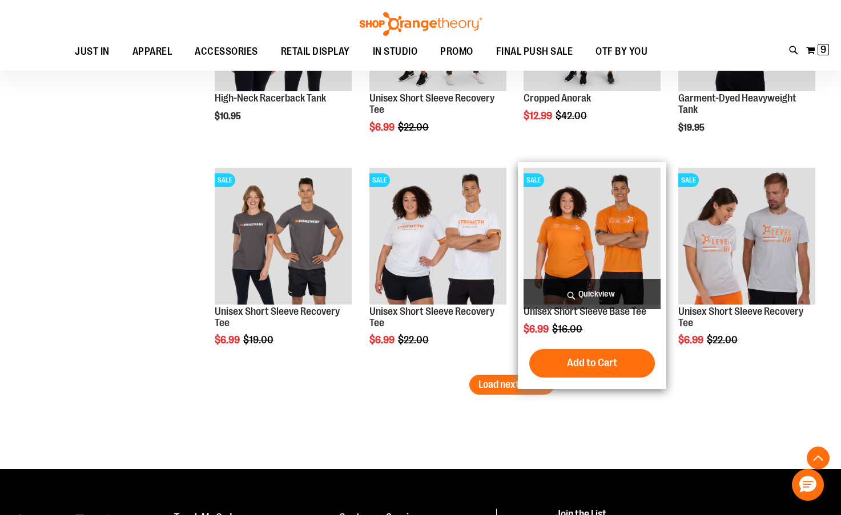
scroll to position [12004, 0]
